Goal: Download file/media

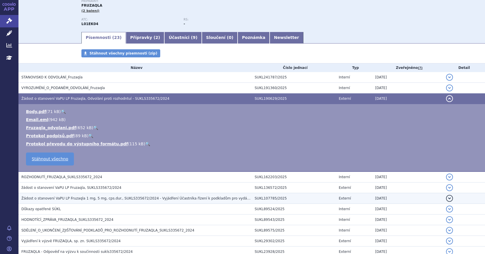
scroll to position [68, 0]
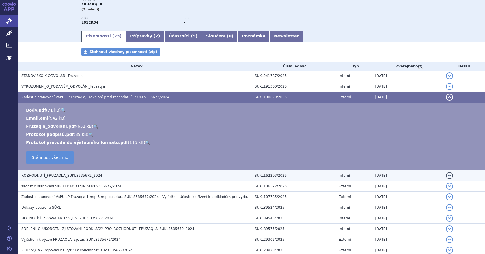
click at [76, 174] on span "ROZHODNUTÍ_FRUZAQLA_SUKLS335672_2024" at bounding box center [61, 176] width 81 height 4
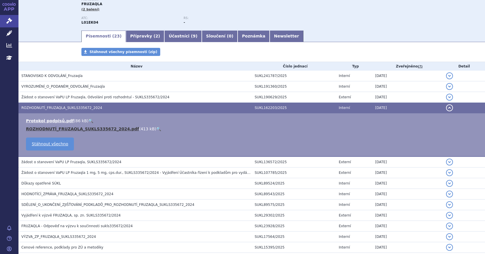
click at [66, 127] on link "ROZHODNUTÍ_FRUZAQLA_SUKLS335672_2024.pdf" at bounding box center [82, 129] width 113 height 5
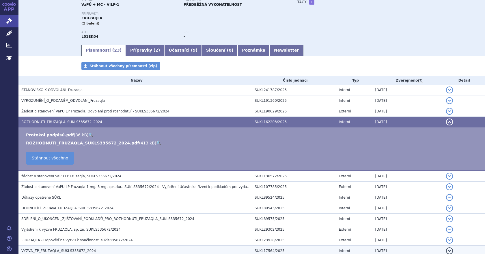
scroll to position [0, 0]
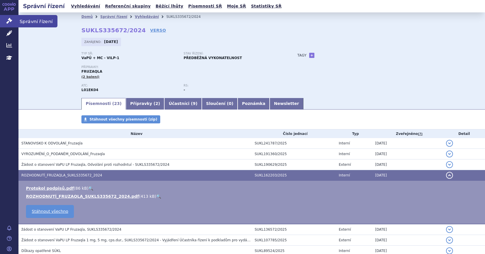
click at [9, 20] on icon at bounding box center [9, 21] width 6 height 6
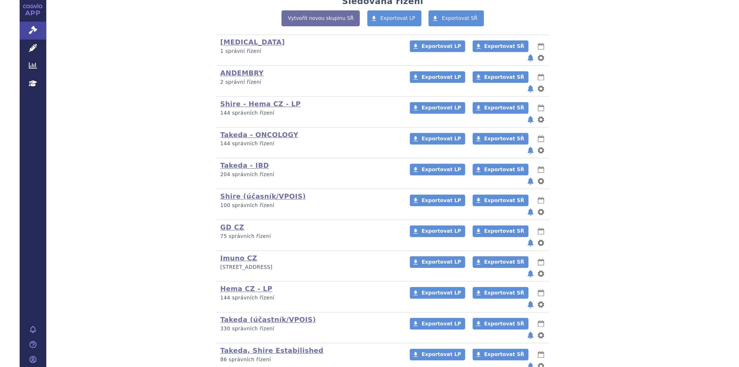
scroll to position [33, 0]
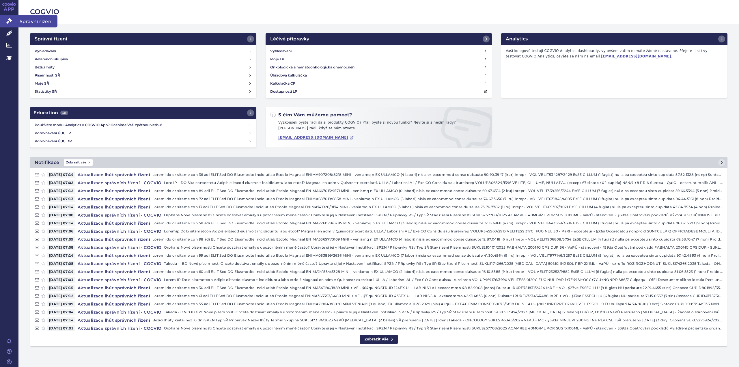
click at [11, 22] on icon at bounding box center [9, 21] width 6 height 6
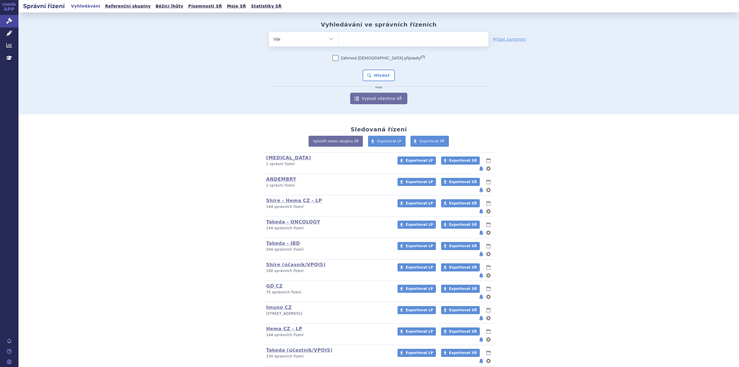
click at [360, 37] on ul at bounding box center [414, 38] width 150 height 12
click at [339, 37] on select at bounding box center [338, 39] width 0 height 14
click at [360, 37] on ul at bounding box center [414, 38] width 150 height 12
click at [339, 37] on select at bounding box center [338, 39] width 0 height 14
click at [360, 37] on ul at bounding box center [414, 38] width 150 height 12
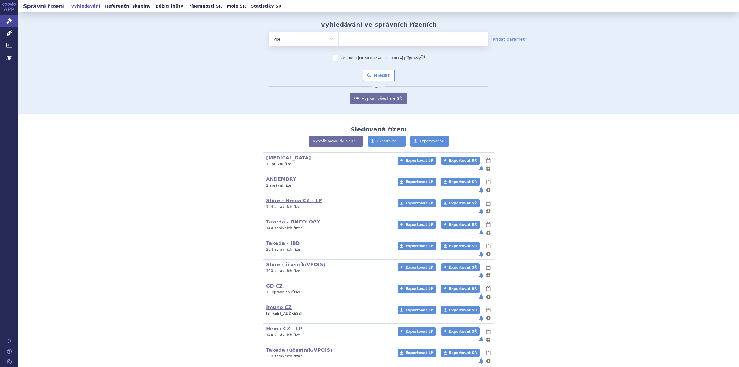
click at [339, 37] on select at bounding box center [338, 39] width 0 height 14
click at [360, 37] on ul at bounding box center [414, 38] width 150 height 12
click at [339, 37] on select at bounding box center [338, 39] width 0 height 14
type input "fru"
type input "fruza"
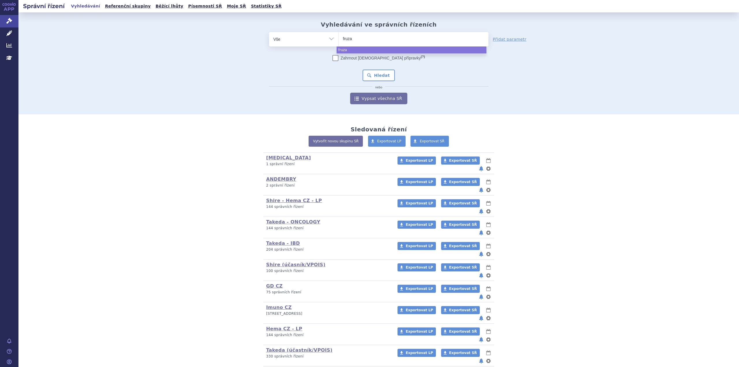
type input "fruzaq"
type input "fruzaqla"
select select "fruzaqla"
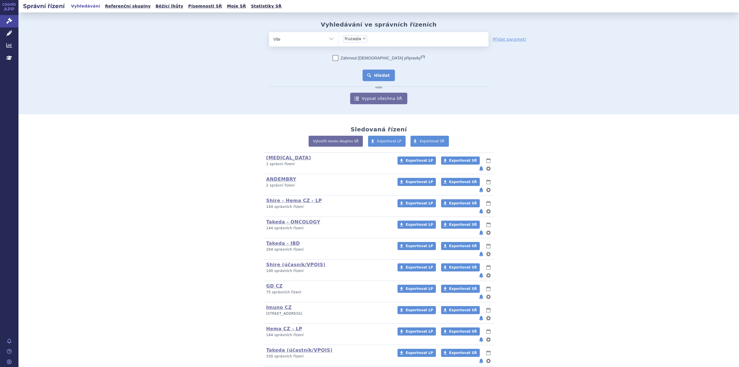
click at [371, 73] on button "Hledat" at bounding box center [379, 76] width 33 height 12
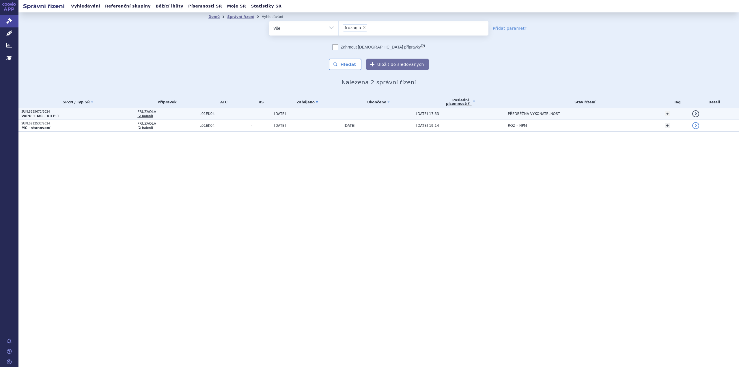
click at [53, 113] on p "SUKLS335672/2024" at bounding box center [77, 112] width 113 height 4
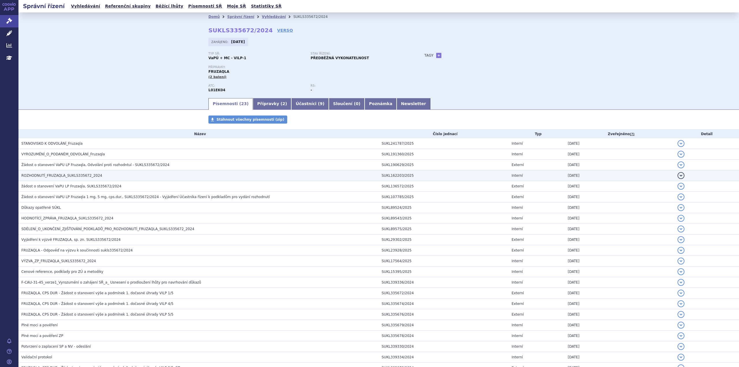
drag, startPoint x: 540, startPoint y: 10, endPoint x: 54, endPoint y: 177, distance: 514.3
click at [54, 177] on span "ROZHODNUTÍ_FRUZAQLA_SUKLS335672_2024" at bounding box center [61, 175] width 81 height 4
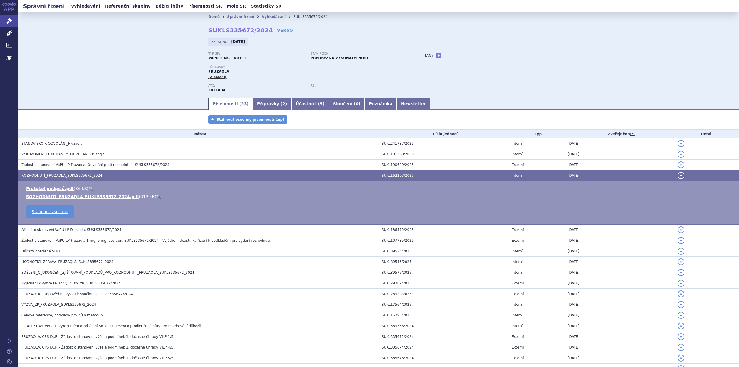
click at [61, 175] on span "ROZHODNUTÍ_FRUZAQLA_SUKLS335672_2024" at bounding box center [61, 175] width 81 height 4
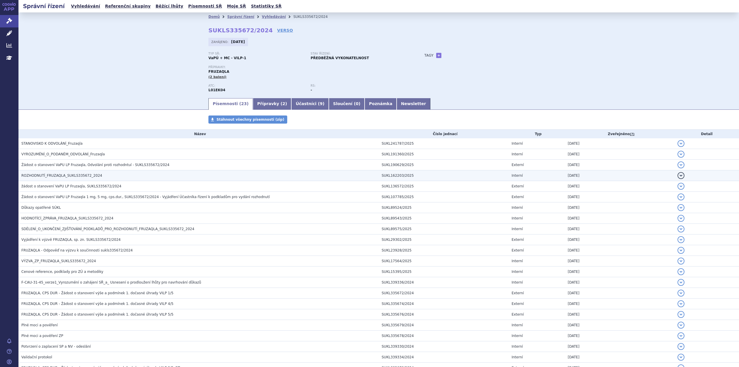
click at [61, 175] on span "ROZHODNUTÍ_FRUZAQLA_SUKLS335672_2024" at bounding box center [61, 175] width 81 height 4
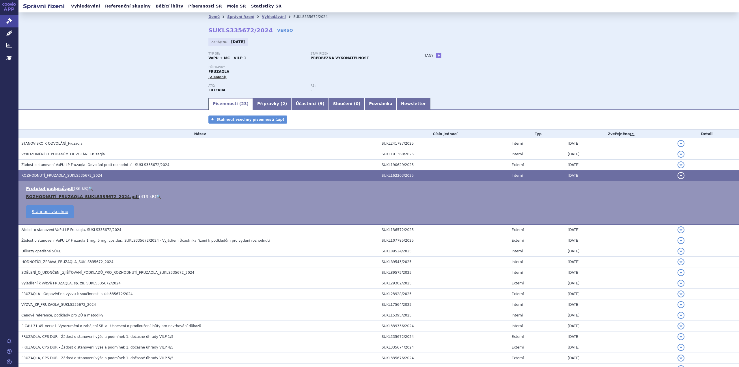
click at [56, 196] on link "ROZHODNUTÍ_FRUZAQLA_SUKLS335672_2024.pdf" at bounding box center [82, 196] width 113 height 5
